Goal: Information Seeking & Learning: Compare options

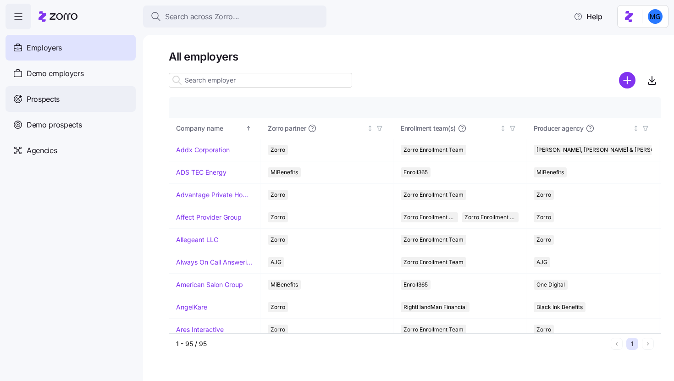
click at [104, 100] on div "Prospects" at bounding box center [71, 99] width 130 height 26
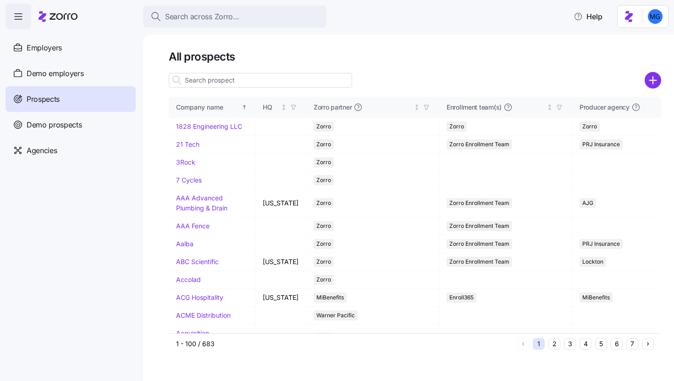
click at [271, 81] on input at bounding box center [260, 80] width 183 height 15
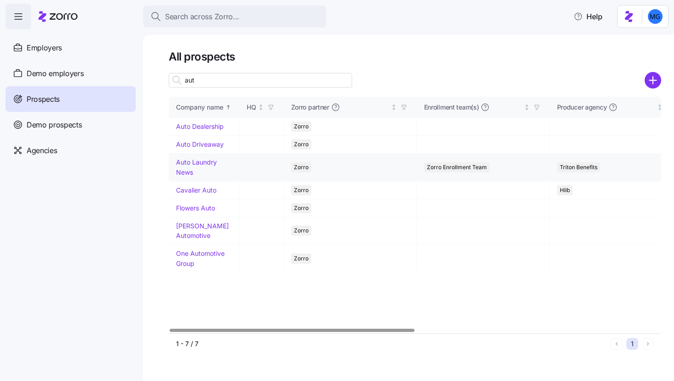
type input "aut"
click at [199, 165] on link "Auto Laundry News" at bounding box center [196, 167] width 41 height 18
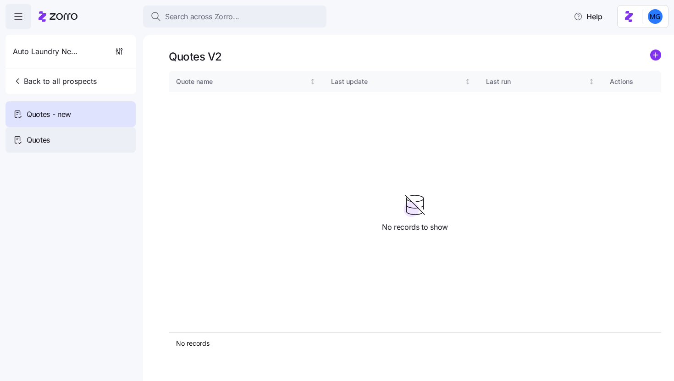
click at [106, 143] on div "Quotes" at bounding box center [71, 140] width 130 height 26
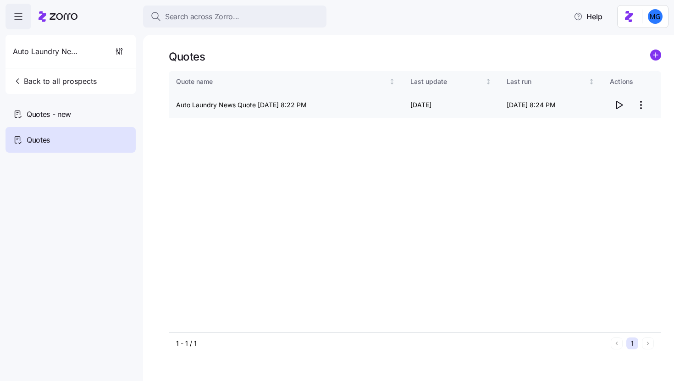
click at [621, 105] on icon "button" at bounding box center [620, 104] width 6 height 7
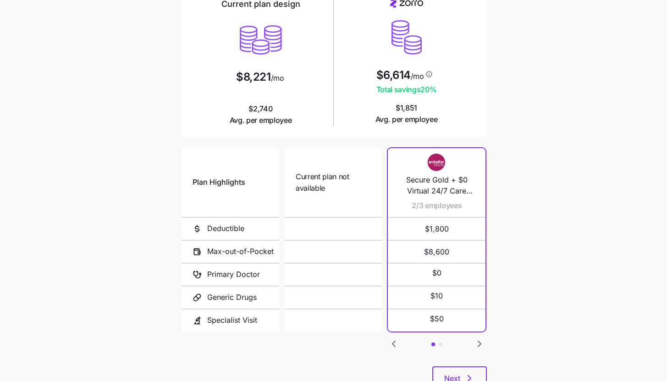
scroll to position [119, 0]
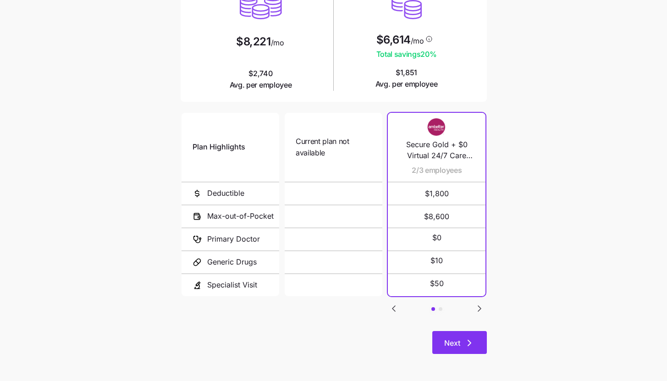
click at [470, 341] on icon "button" at bounding box center [469, 343] width 11 height 11
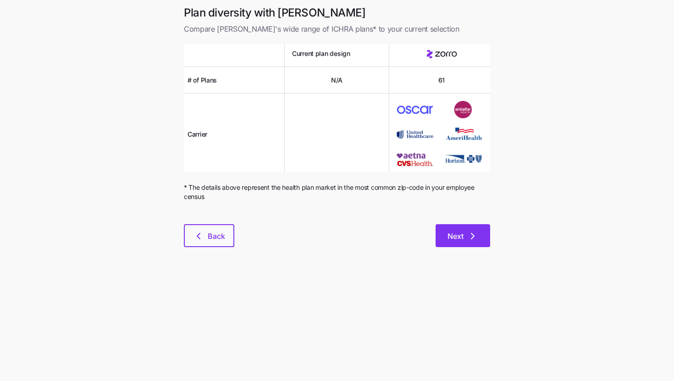
click at [465, 235] on span "Next" at bounding box center [463, 236] width 31 height 11
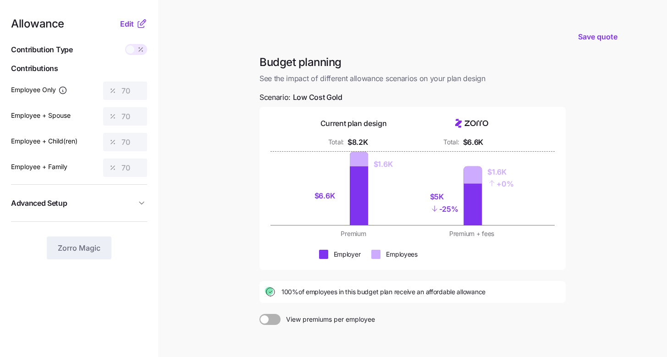
click at [139, 23] on icon at bounding box center [141, 23] width 11 height 11
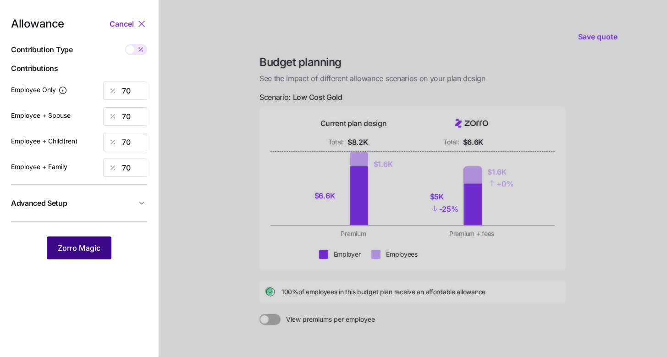
click at [110, 248] on button "Zorro Magic" at bounding box center [79, 248] width 65 height 23
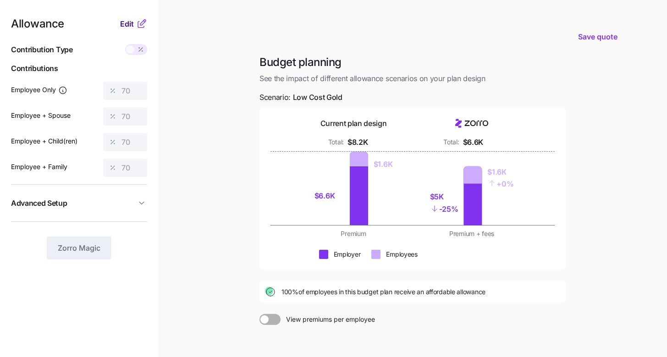
click at [134, 21] on button "Edit" at bounding box center [128, 23] width 16 height 11
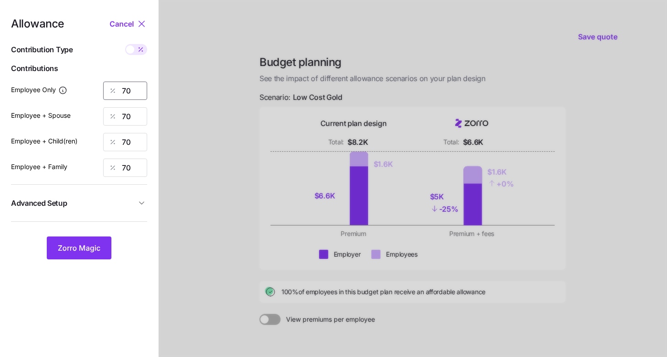
click at [136, 93] on input "70" at bounding box center [125, 91] width 44 height 18
click at [143, 50] on icon at bounding box center [140, 49] width 7 height 7
click at [125, 44] on input "checkbox" at bounding box center [125, 44] width 0 height 0
type input "737"
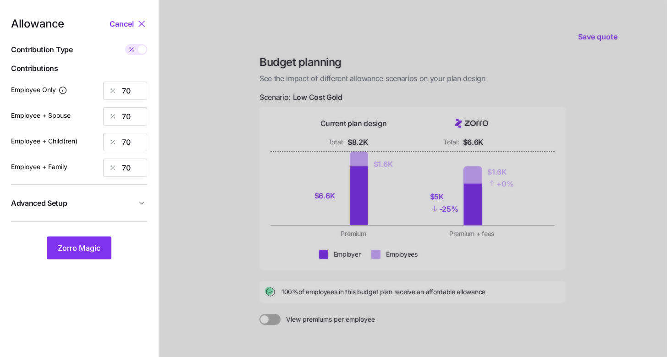
type input "1475"
type input "1068"
type input "1805"
click at [143, 50] on span at bounding box center [142, 49] width 8 height 8
click at [125, 44] on input "checkbox" at bounding box center [125, 44] width 0 height 0
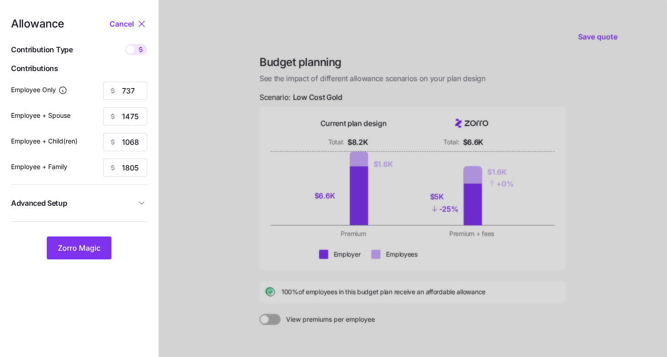
type input "70"
click at [138, 87] on input "70" at bounding box center [125, 91] width 44 height 18
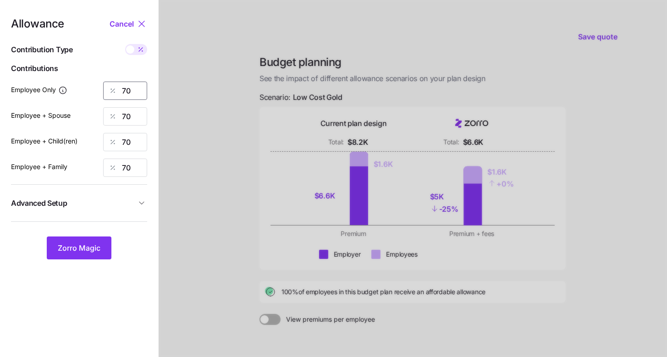
type input "7"
type input "85"
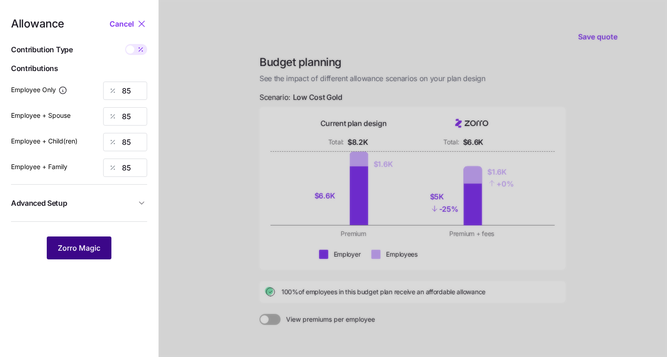
click at [88, 250] on span "Zorro Magic" at bounding box center [79, 248] width 43 height 11
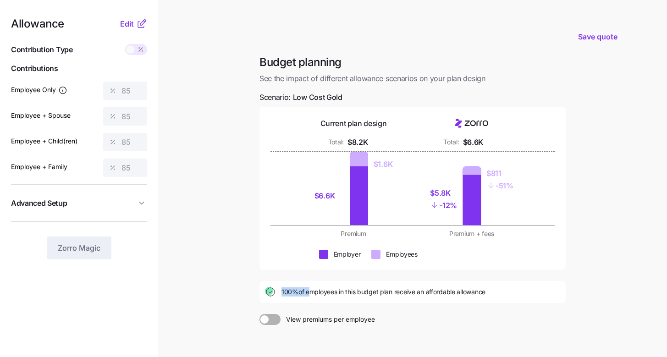
drag, startPoint x: 278, startPoint y: 293, endPoint x: 308, endPoint y: 293, distance: 29.4
click at [308, 293] on div "100% of employees in this budget plan receive an affordable allowance" at bounding box center [412, 292] width 295 height 11
click at [574, 205] on main "Save quote Budget planning See the impact of different allowance scenarios on y…" at bounding box center [333, 225] width 667 height 451
click at [139, 21] on icon at bounding box center [141, 23] width 11 height 11
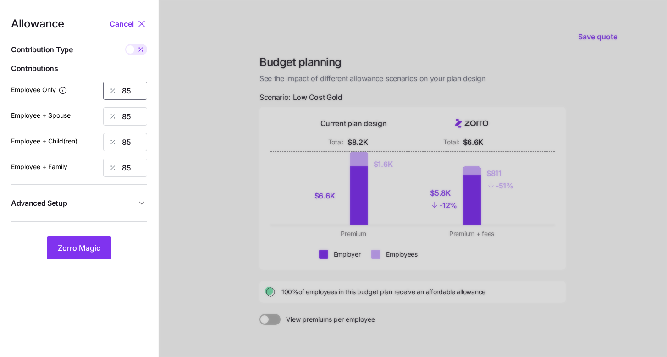
click at [143, 91] on input "85" at bounding box center [125, 91] width 44 height 18
type input "50"
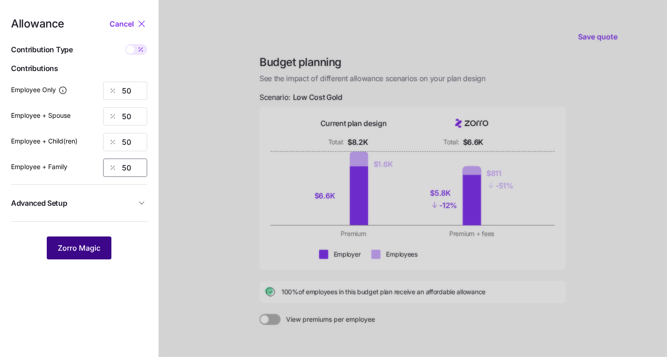
type input "50"
click at [91, 247] on span "Zorro Magic" at bounding box center [79, 248] width 43 height 11
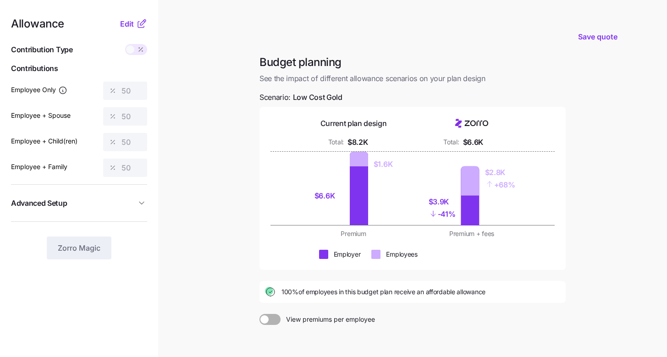
click at [145, 21] on icon at bounding box center [143, 23] width 6 height 6
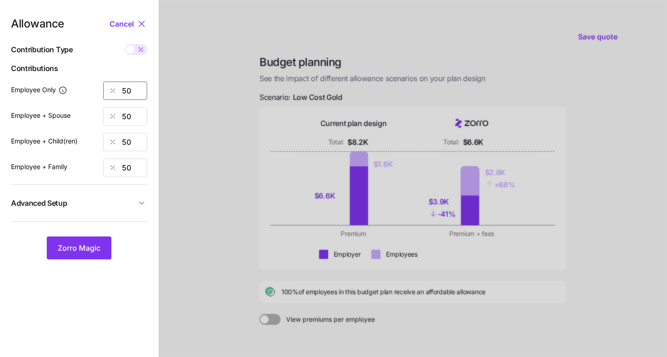
click at [133, 96] on input "50" at bounding box center [125, 91] width 44 height 18
type input "85"
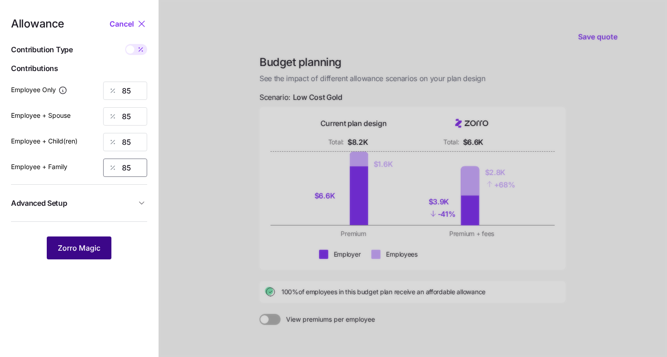
type input "85"
click at [94, 246] on span "Zorro Magic" at bounding box center [79, 248] width 43 height 11
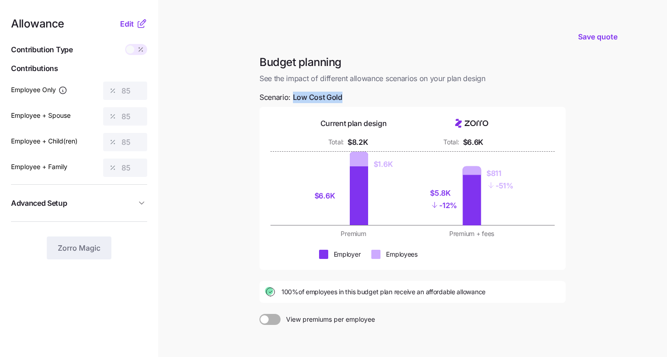
drag, startPoint x: 293, startPoint y: 95, endPoint x: 354, endPoint y: 96, distance: 61.5
click at [354, 96] on div "Budget planning See the impact of different allowance scenarios on your plan de…" at bounding box center [412, 229] width 321 height 348
click at [221, 98] on main "Save quote Budget planning See the impact of different allowance scenarios on y…" at bounding box center [333, 225] width 667 height 451
drag, startPoint x: 444, startPoint y: 233, endPoint x: 526, endPoint y: 233, distance: 81.6
click at [526, 233] on div "Premium Premium + fees" at bounding box center [413, 233] width 284 height 9
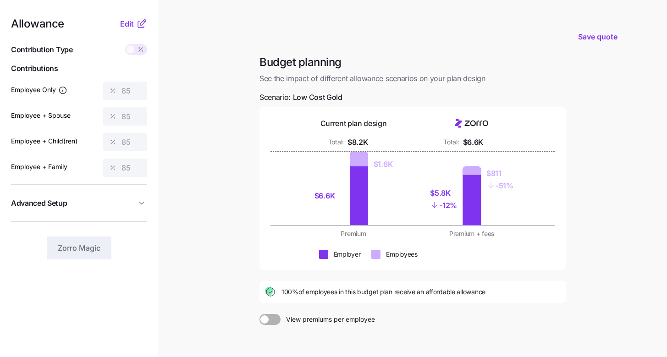
click at [570, 149] on div "Budget planning See the impact of different allowance scenarios on your plan de…" at bounding box center [412, 229] width 321 height 348
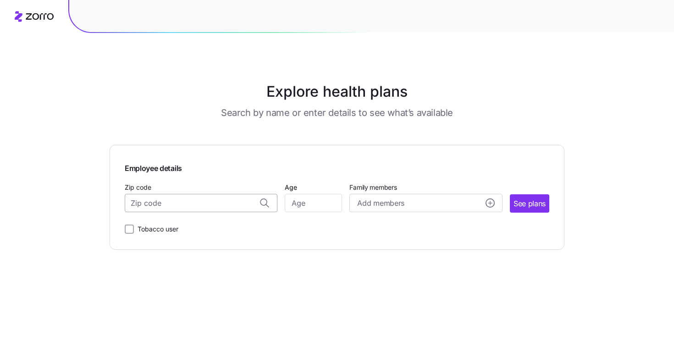
click at [210, 207] on input "Zip code" at bounding box center [201, 203] width 153 height 18
click at [186, 235] on div "07656, [GEOGRAPHIC_DATA], [GEOGRAPHIC_DATA]" at bounding box center [201, 227] width 143 height 19
type input "07656, [GEOGRAPHIC_DATA], [GEOGRAPHIC_DATA]"
click at [315, 204] on input "Age" at bounding box center [313, 203] width 57 height 18
type input "35"
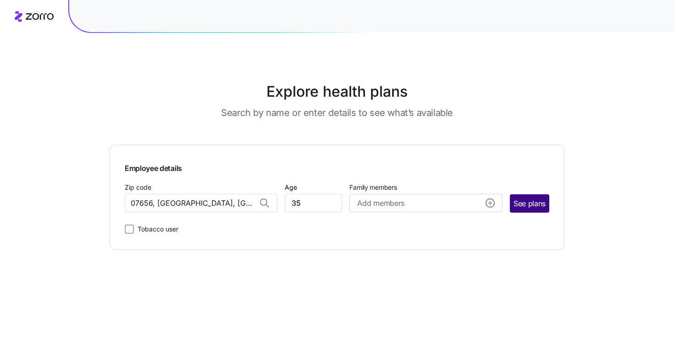
click at [527, 211] on button "See plans" at bounding box center [529, 203] width 39 height 18
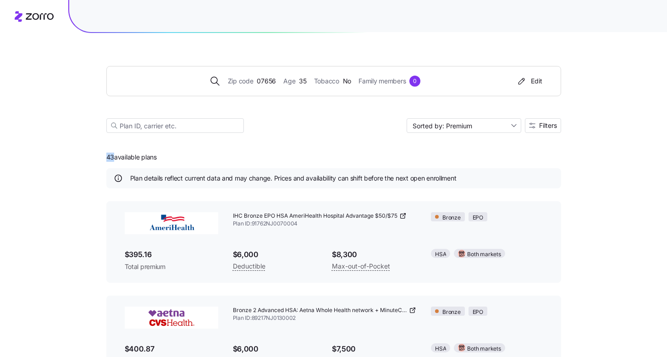
drag, startPoint x: 103, startPoint y: 158, endPoint x: 114, endPoint y: 158, distance: 11.0
click at [114, 158] on div "Zip code 07656 Age [DEMOGRAPHIC_DATA] Tobacco No Family members 0 Edit Sorted b…" at bounding box center [333, 330] width 667 height 660
click at [552, 126] on span "Filters" at bounding box center [548, 125] width 18 height 6
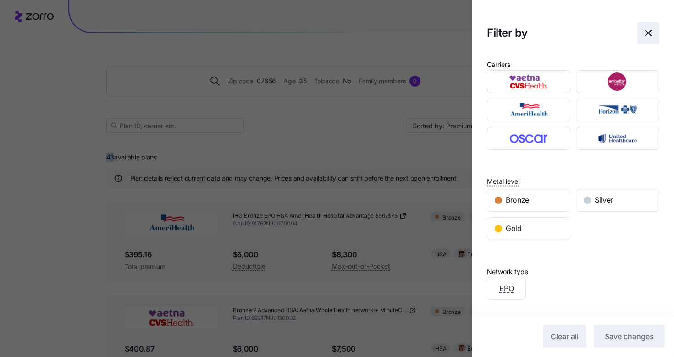
click at [643, 36] on icon "button" at bounding box center [648, 33] width 11 height 11
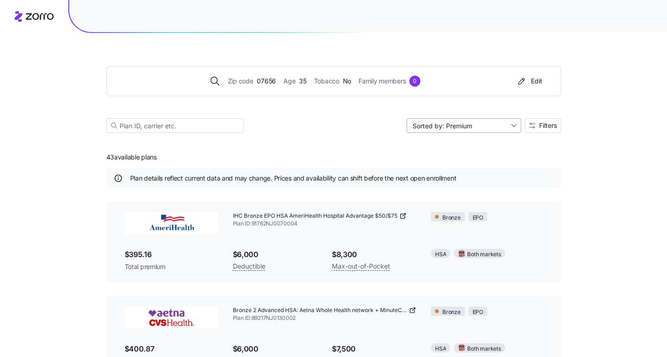
click at [465, 119] on input "Sorted by: Premium" at bounding box center [464, 125] width 115 height 15
click at [468, 144] on div "Premium" at bounding box center [463, 147] width 107 height 14
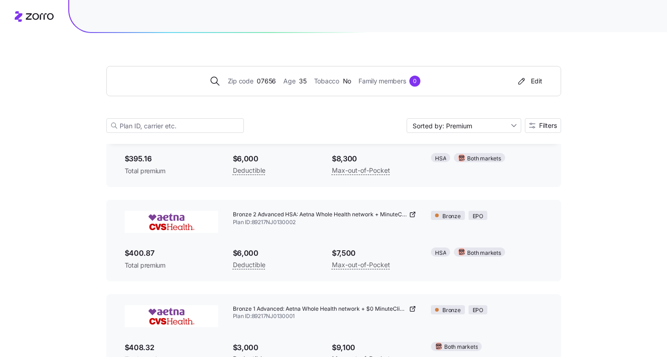
scroll to position [99, 0]
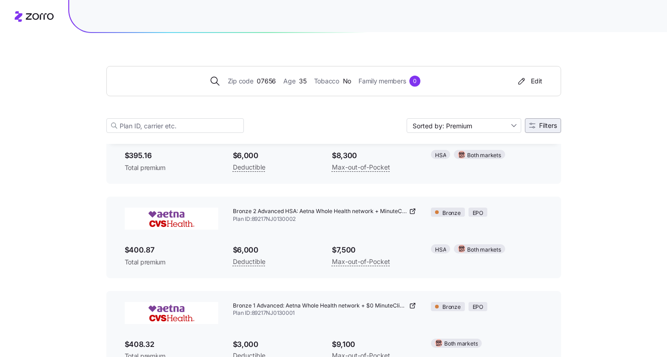
click at [558, 124] on button "Filters" at bounding box center [543, 125] width 36 height 15
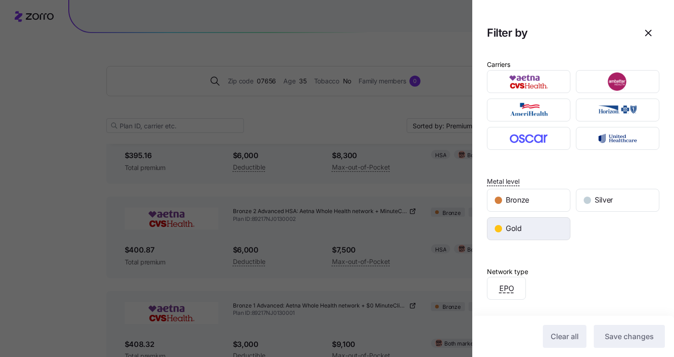
click at [538, 225] on div "Gold" at bounding box center [528, 229] width 83 height 22
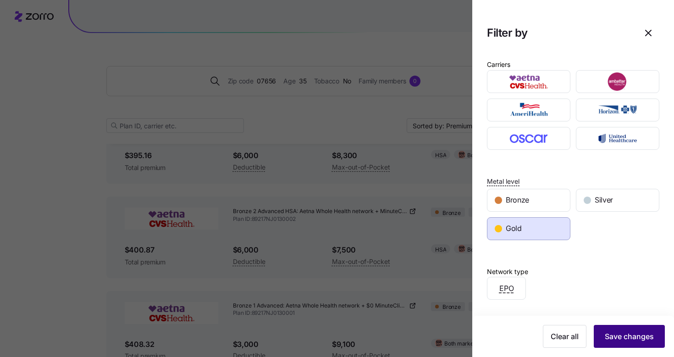
click at [614, 334] on span "Save changes" at bounding box center [629, 336] width 49 height 11
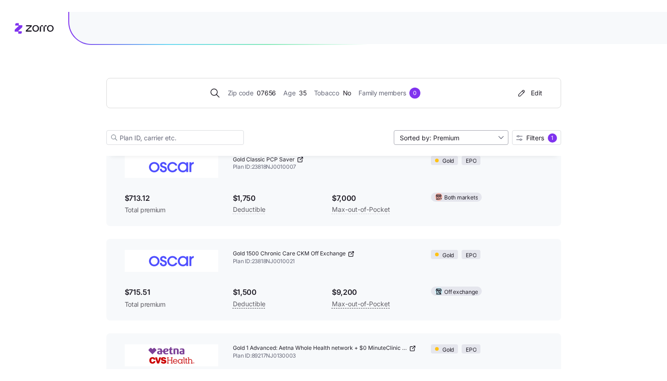
scroll to position [0, 0]
